Goal: Check status

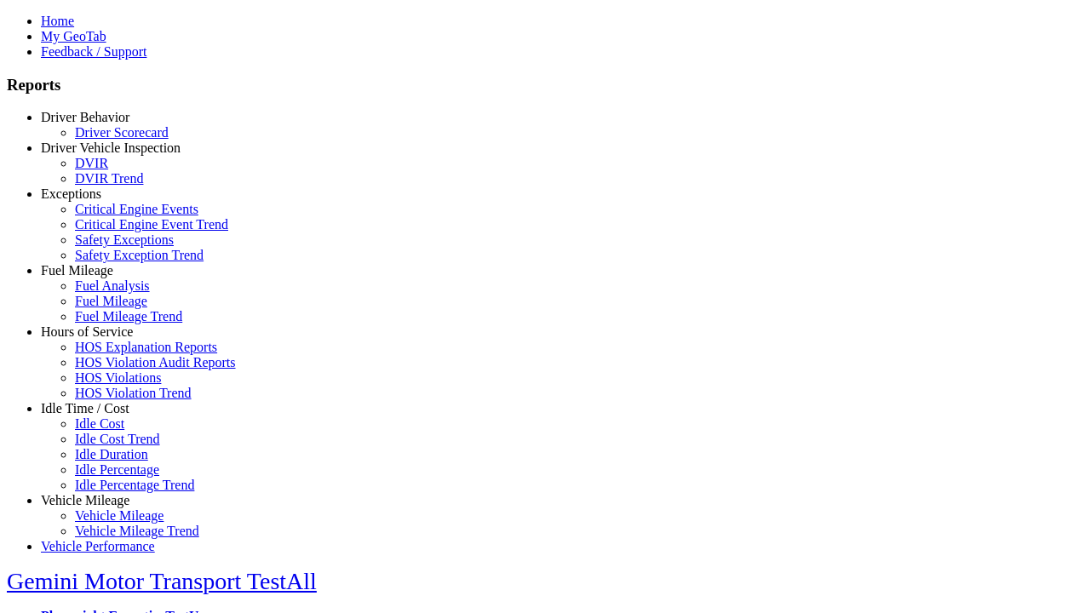
click at [98, 278] on link "Fuel Mileage" at bounding box center [77, 270] width 72 height 14
click at [111, 323] on link "Fuel Mileage Trend" at bounding box center [128, 316] width 107 height 14
type input "*********"
